Goal: Navigation & Orientation: Find specific page/section

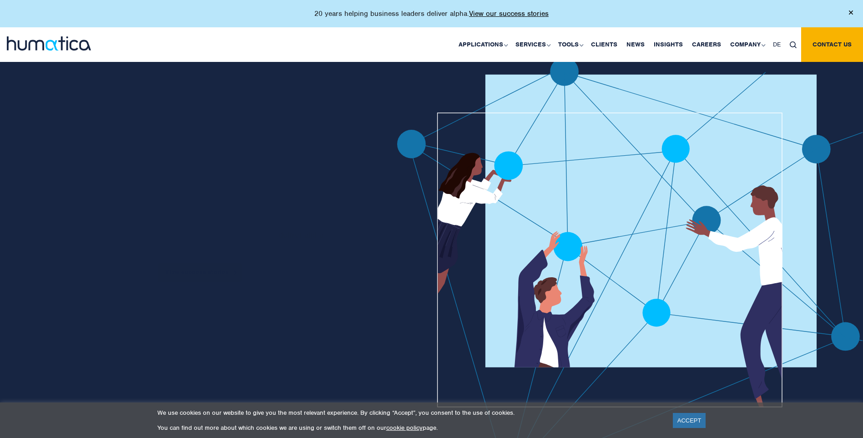
click at [779, 18] on div "20 years helping business leaders deliver alpha. View our success stories" at bounding box center [431, 13] width 863 height 27
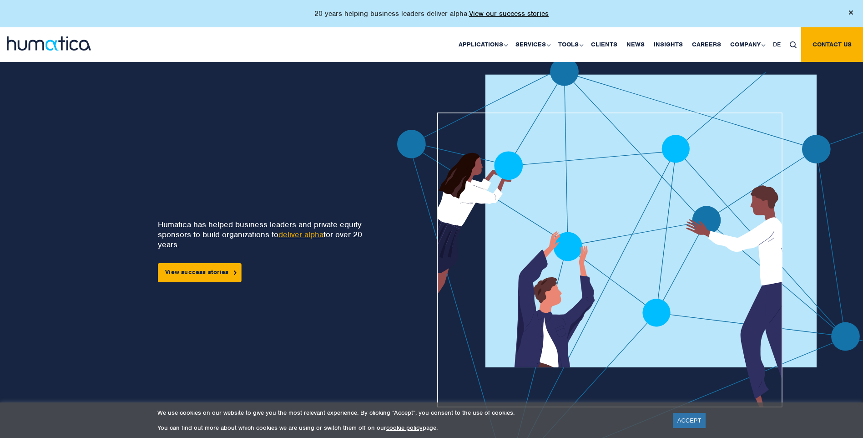
scroll to position [136, 0]
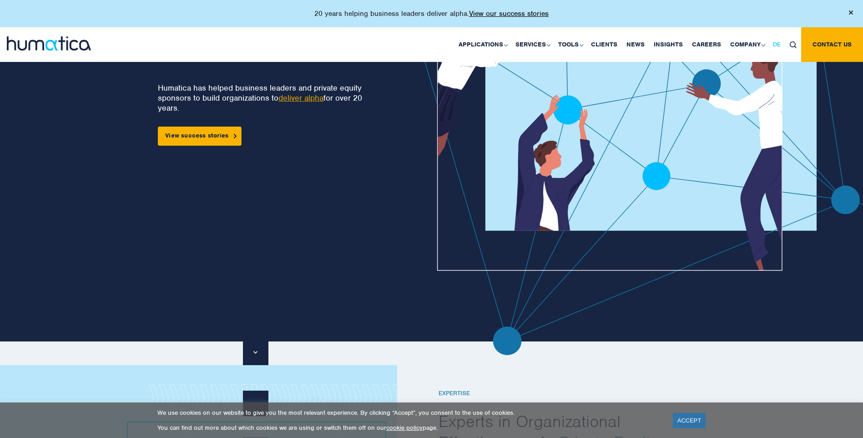
click at [775, 46] on span "DE" at bounding box center [777, 44] width 8 height 8
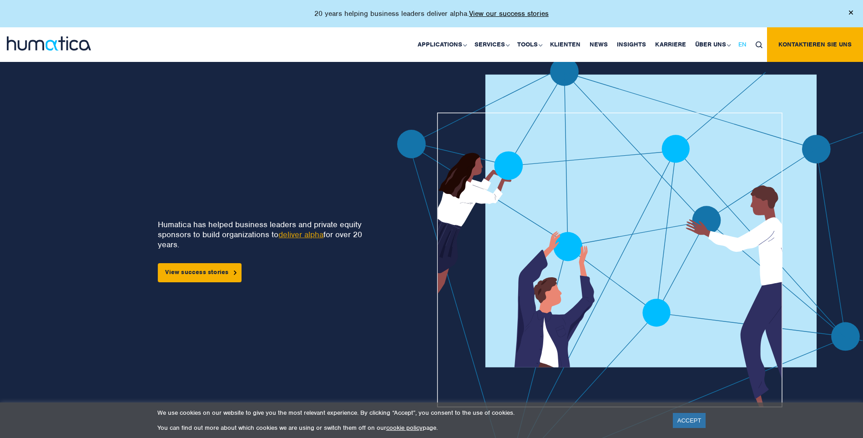
click at [746, 43] on span "EN" at bounding box center [742, 44] width 8 height 8
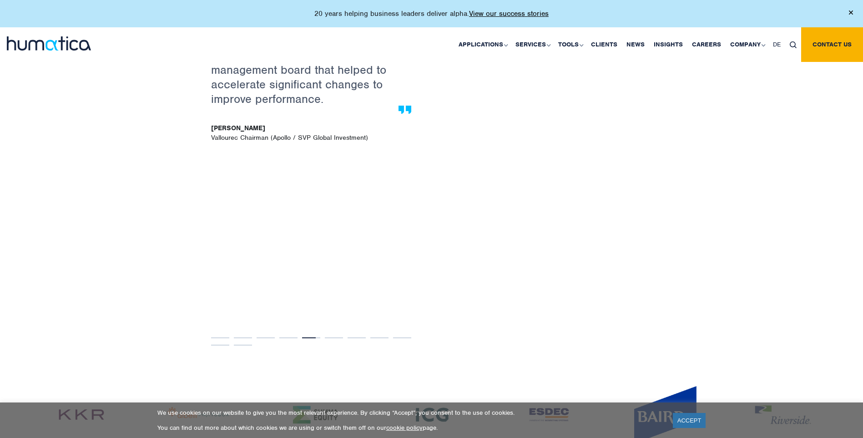
scroll to position [1772, 0]
